Goal: Manage account settings

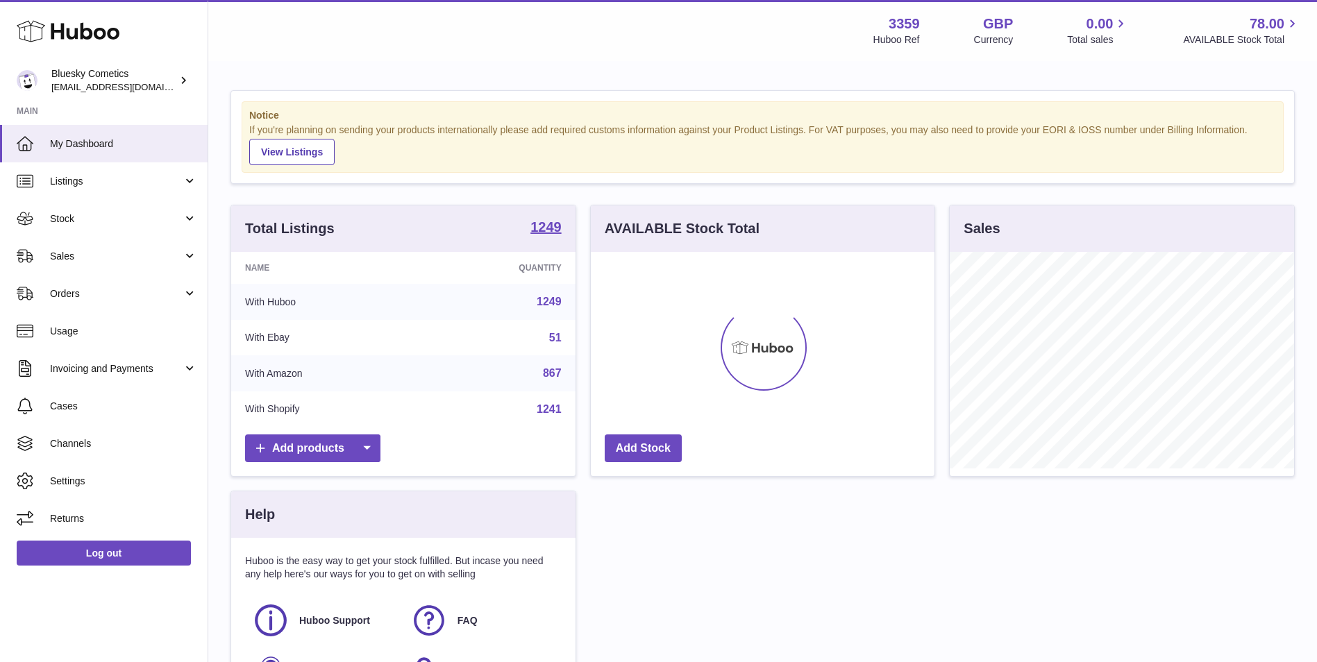
scroll to position [217, 344]
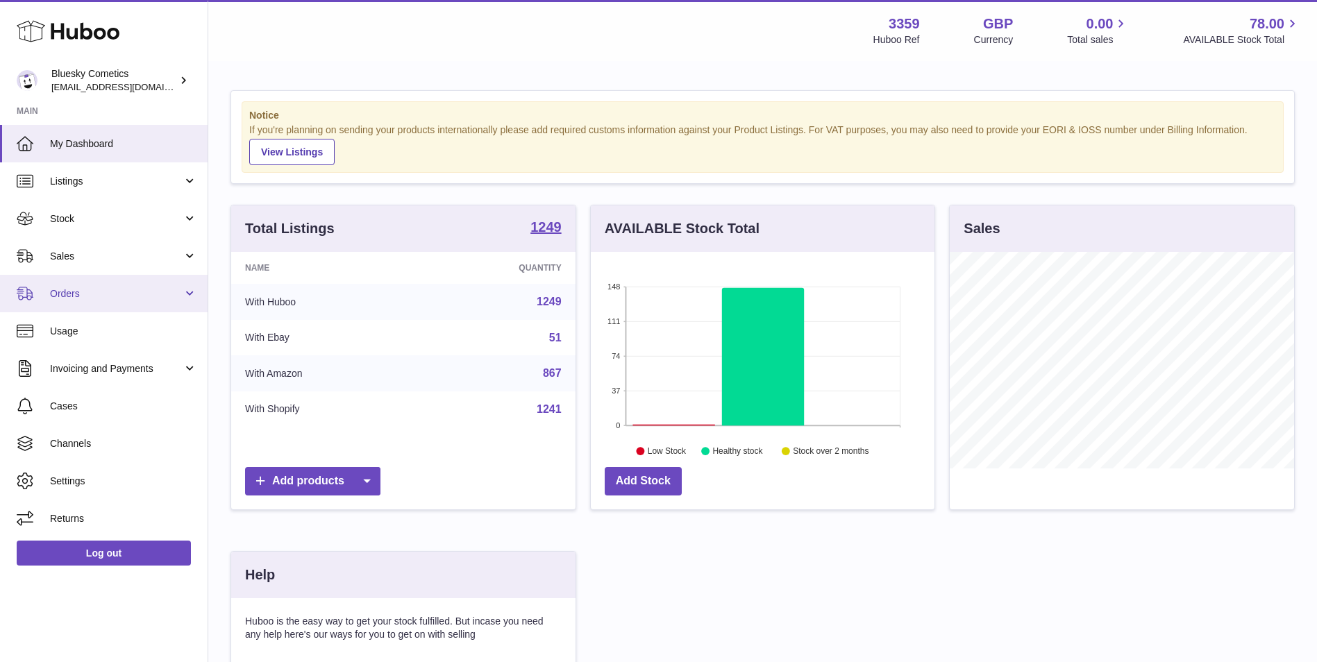
click at [77, 296] on span "Orders" at bounding box center [116, 293] width 133 height 13
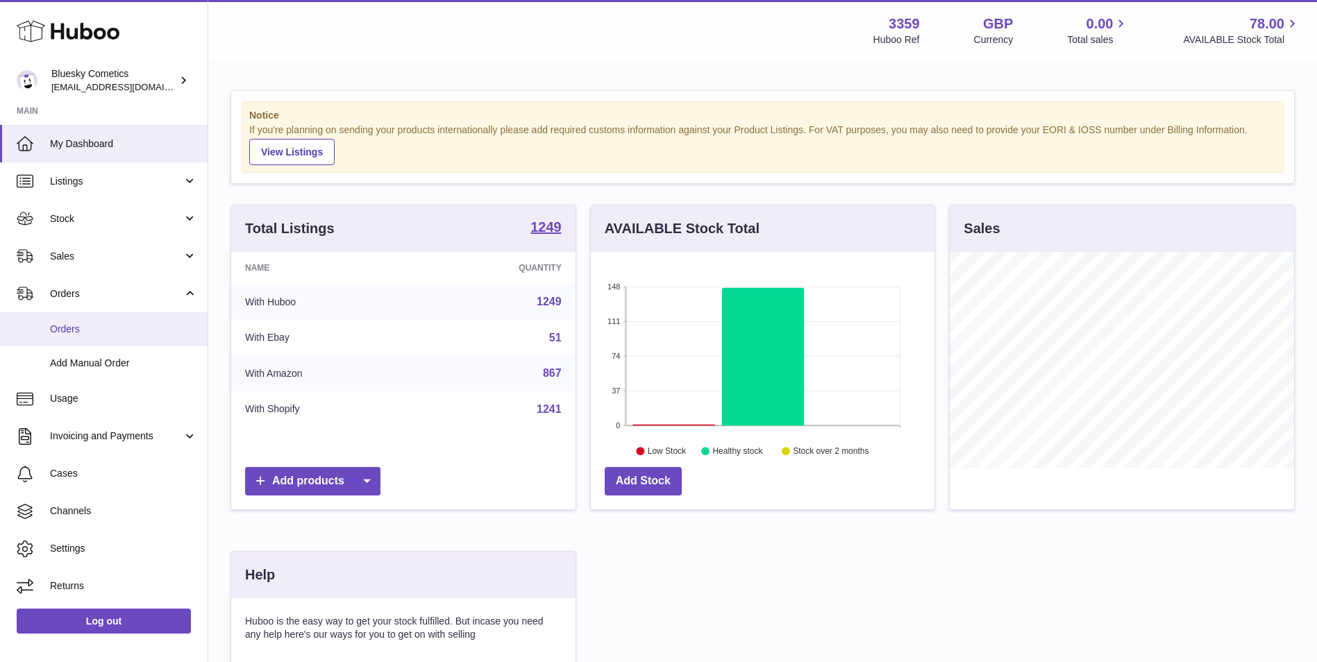
click at [91, 337] on link "Orders" at bounding box center [104, 329] width 208 height 34
click at [92, 92] on span "[EMAIL_ADDRESS][DOMAIN_NAME]" at bounding box center [127, 86] width 153 height 11
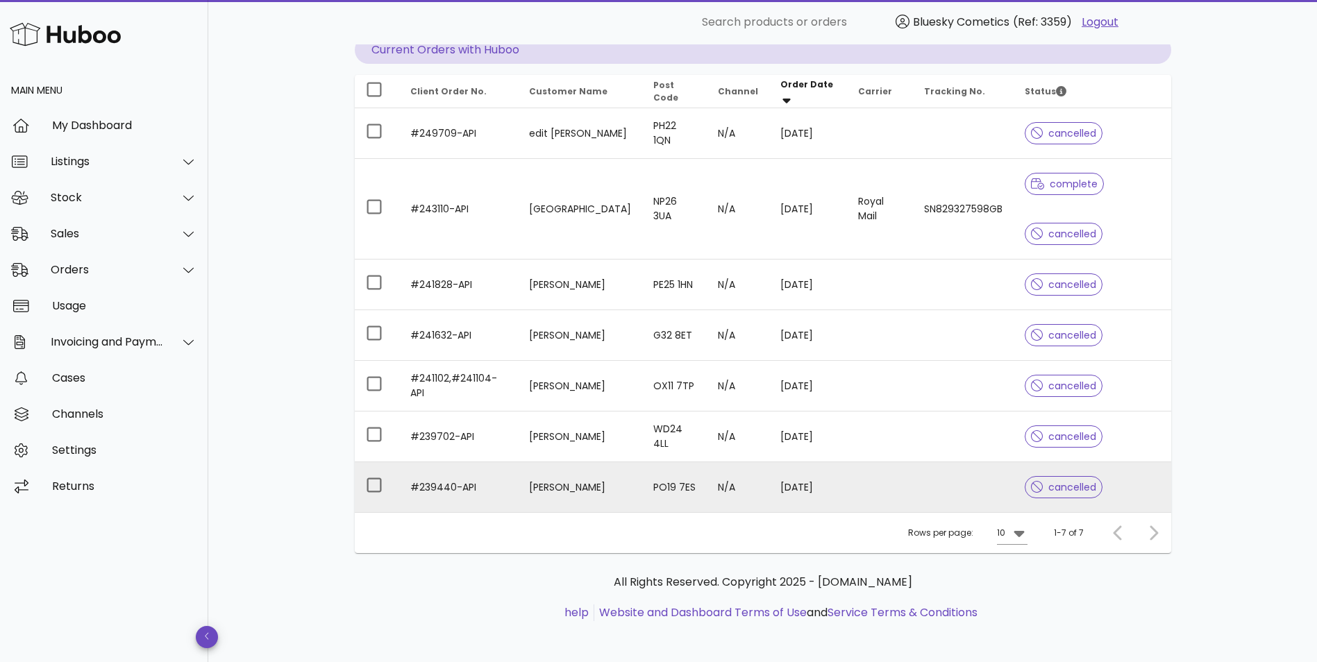
scroll to position [149, 0]
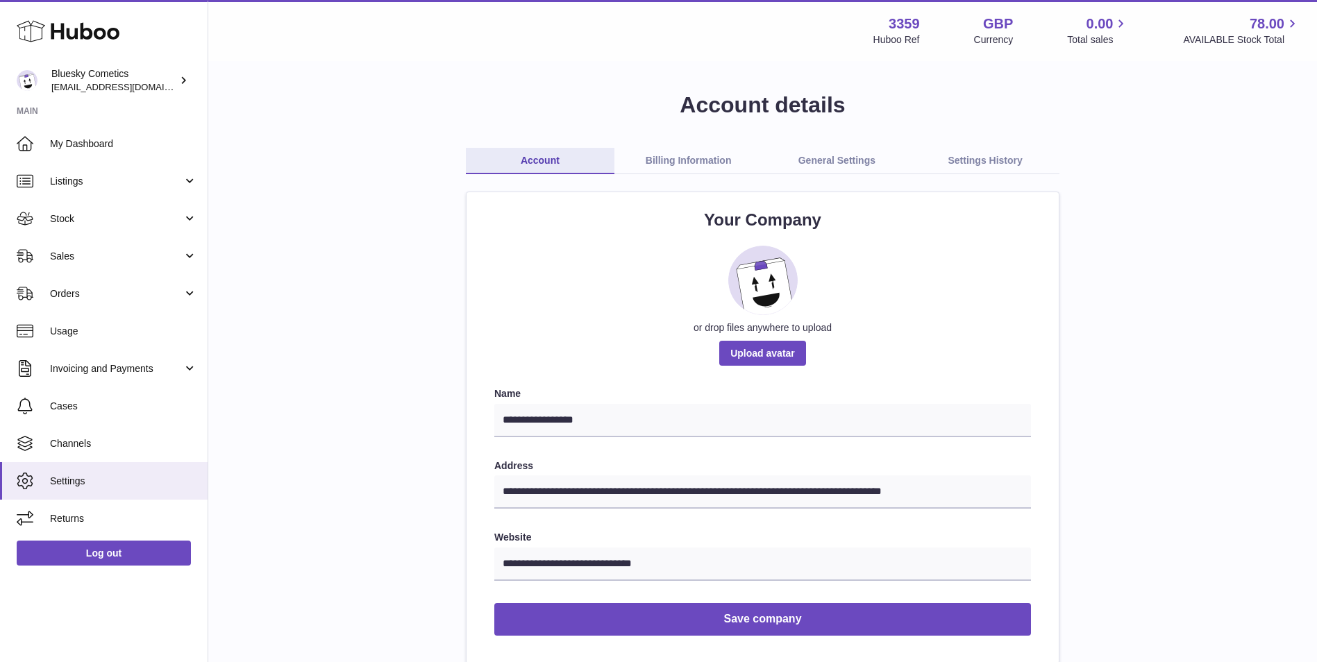
click at [686, 168] on link "Billing Information" at bounding box center [689, 161] width 149 height 26
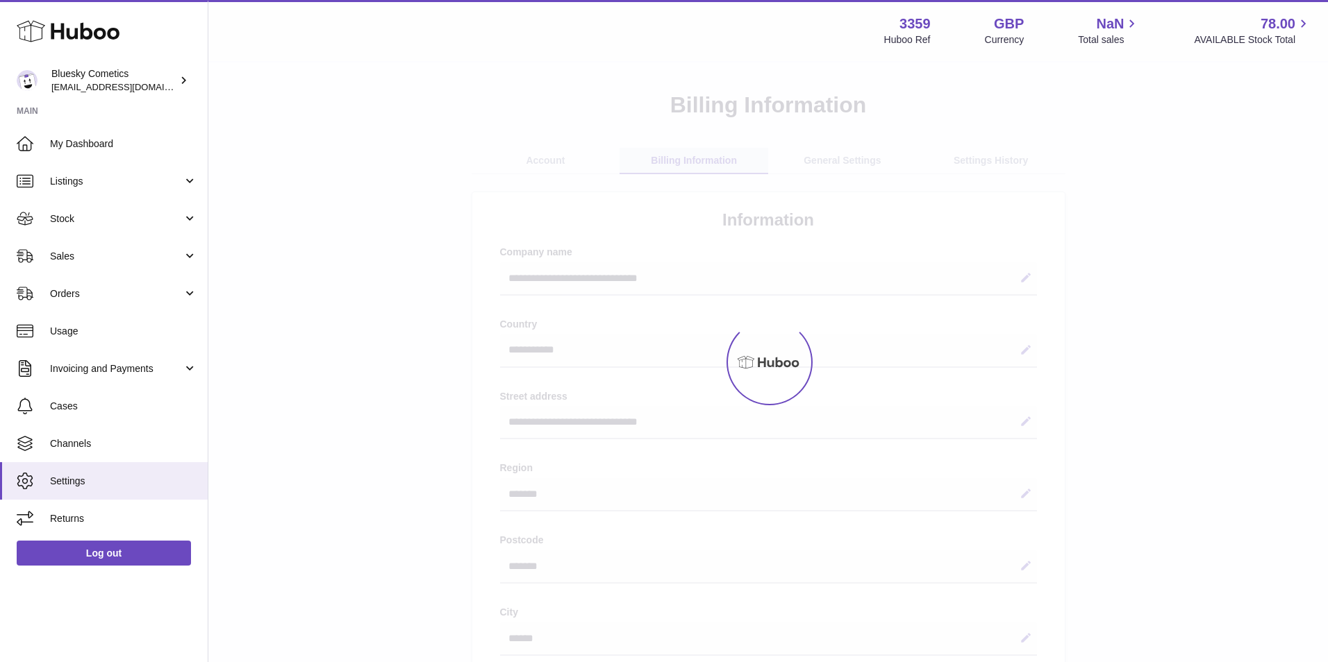
select select "**"
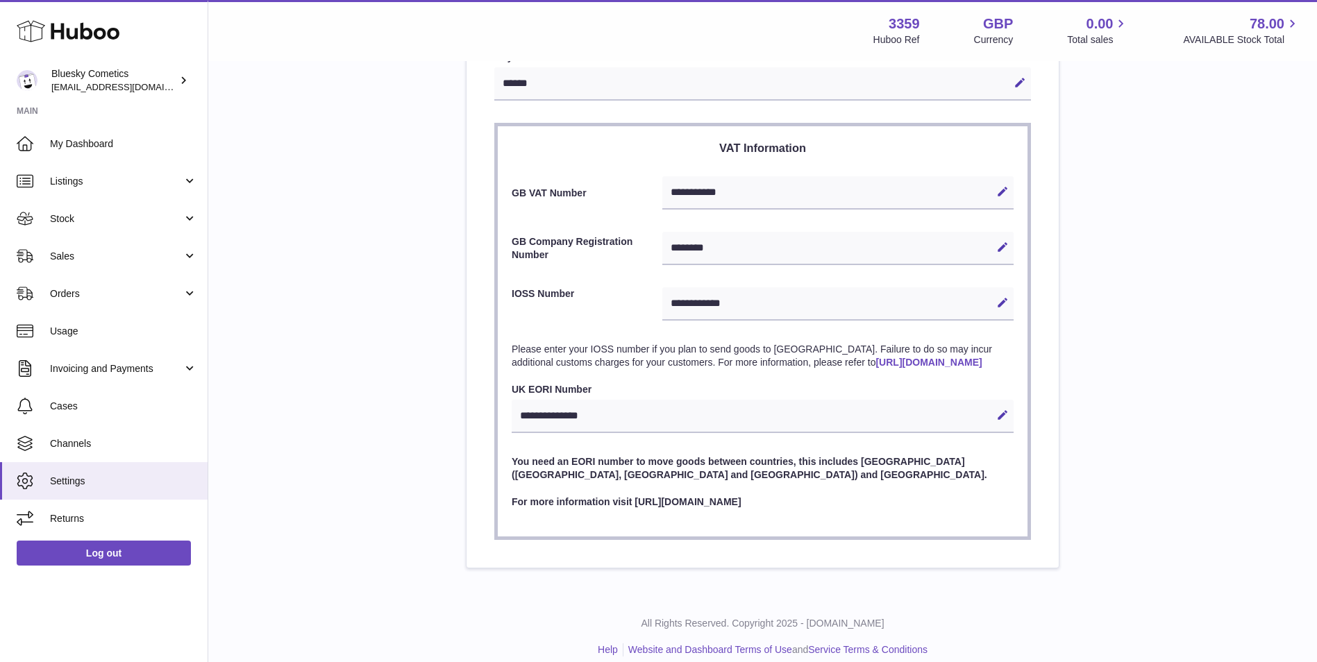
scroll to position [584, 0]
